Goal: Task Accomplishment & Management: Manage account settings

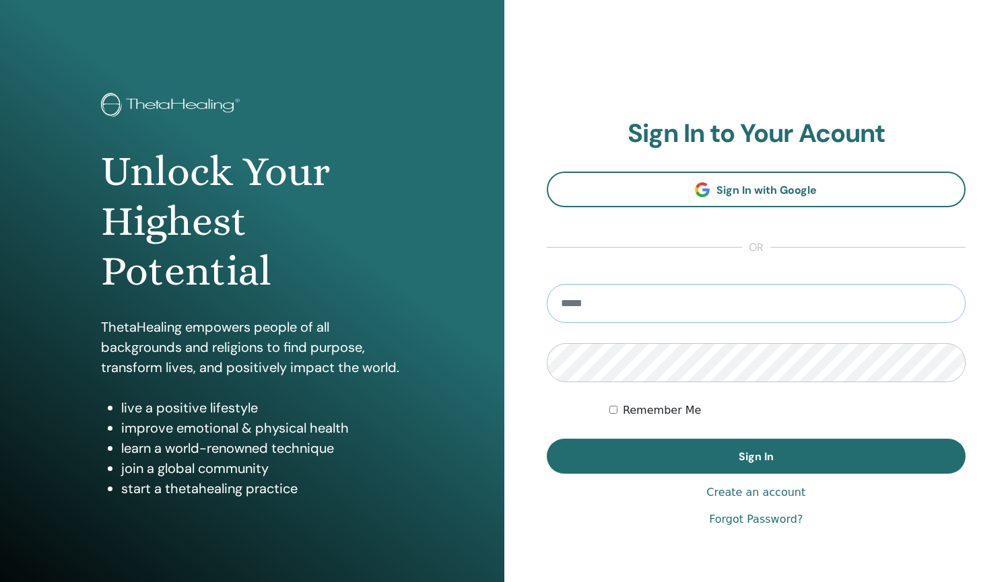
type input "**********"
click at [755, 456] on button "Sign In" at bounding box center [756, 456] width 419 height 35
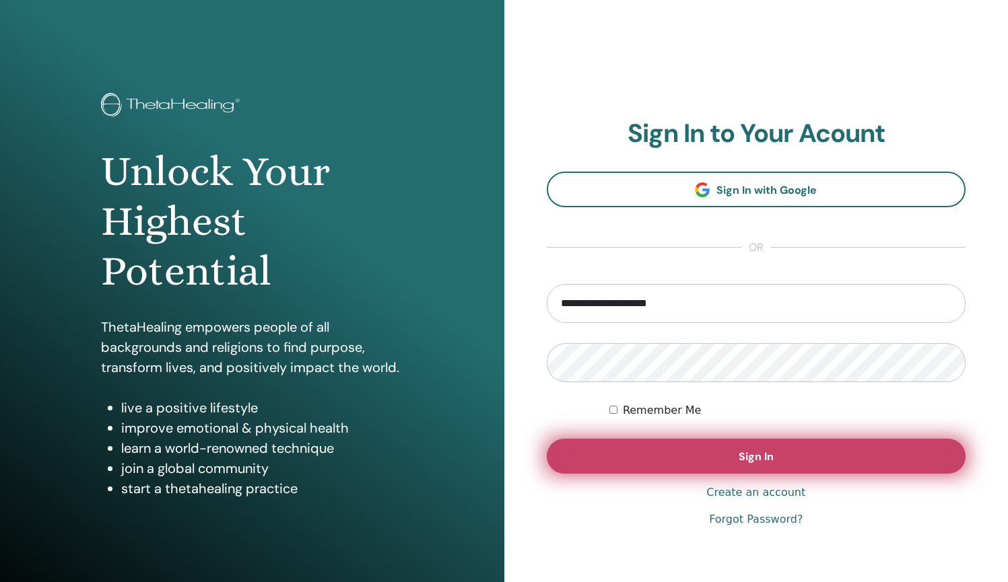
click at [740, 461] on span "Sign In" at bounding box center [755, 457] width 35 height 14
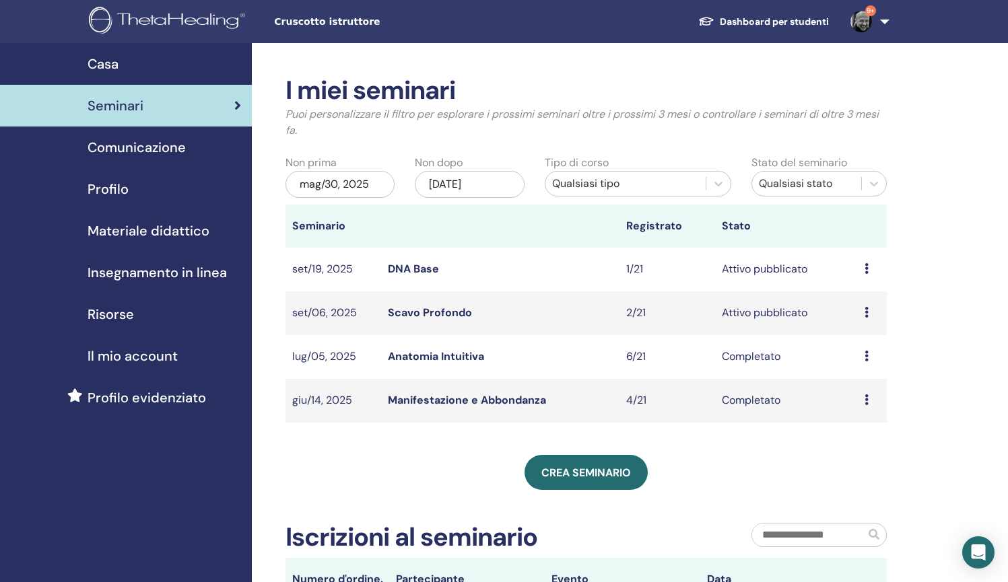
click at [421, 270] on link "DNA Base" at bounding box center [413, 269] width 51 height 14
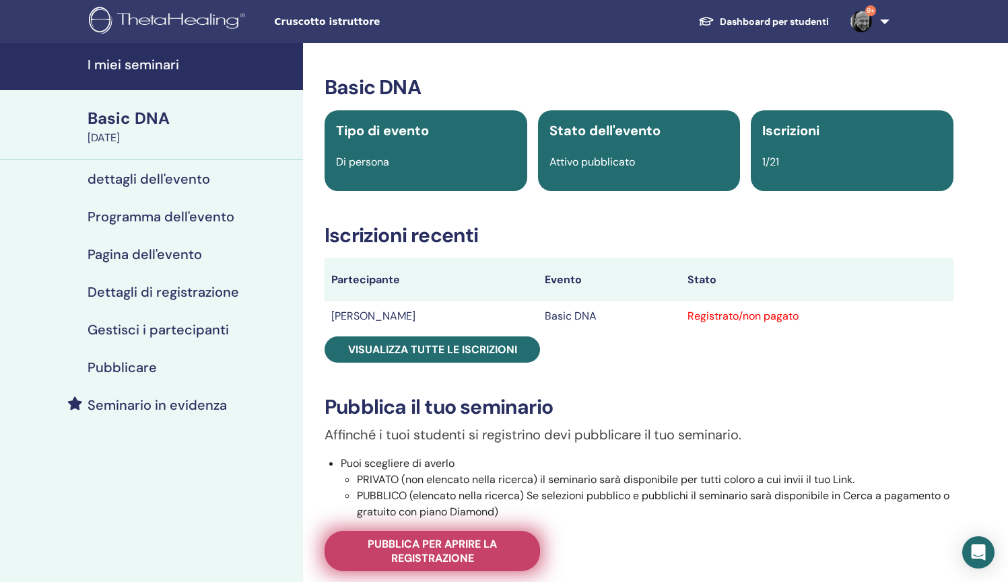
click at [447, 543] on span "Pubblica per aprire la registrazione" at bounding box center [432, 551] width 182 height 28
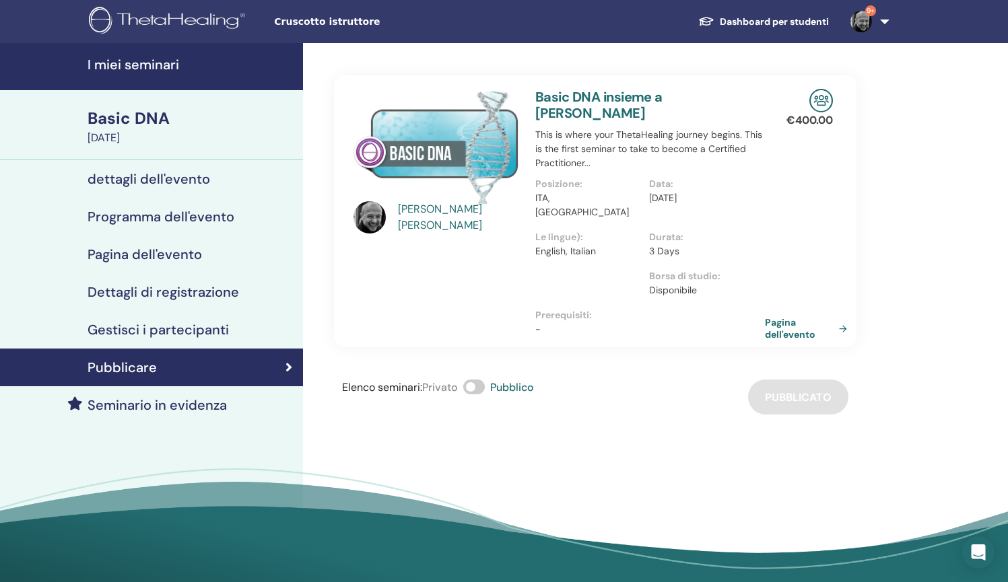
click at [773, 316] on link "Pagina dell'evento" at bounding box center [809, 328] width 88 height 24
